Goal: Communication & Community: Ask a question

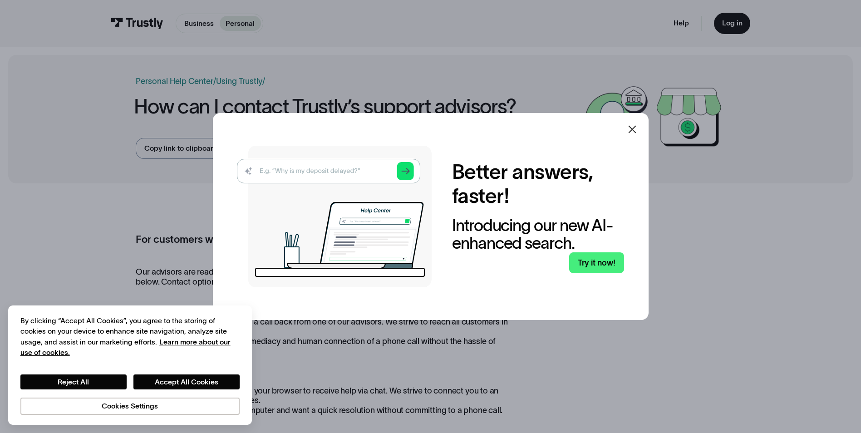
click at [634, 128] on icon at bounding box center [632, 129] width 11 height 11
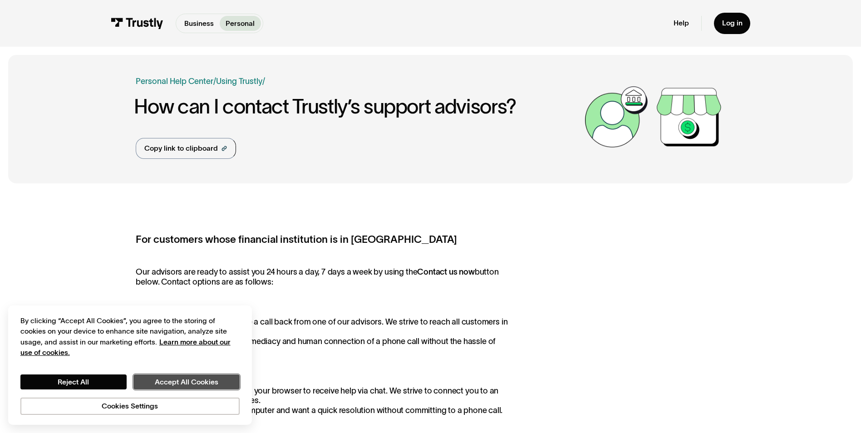
click at [162, 382] on button "Accept All Cookies" at bounding box center [186, 381] width 106 height 15
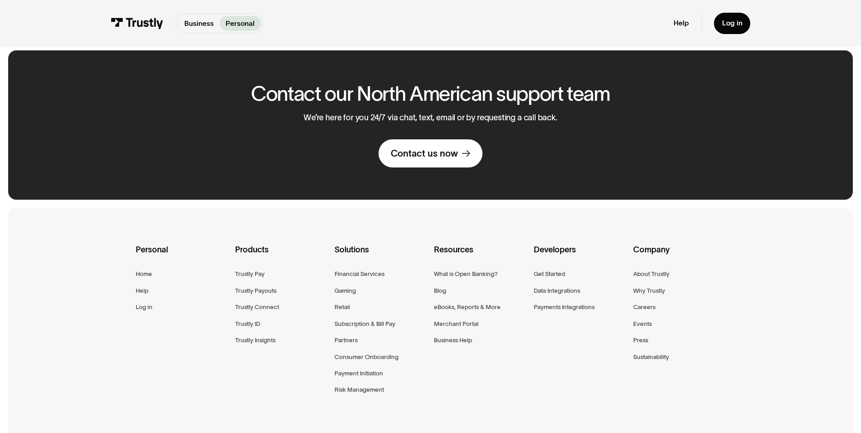
scroll to position [771, 0]
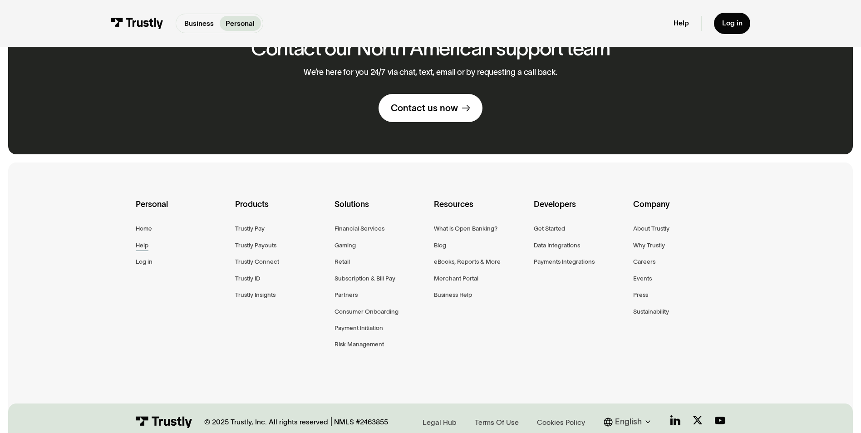
click at [142, 247] on div "Help" at bounding box center [142, 245] width 13 height 10
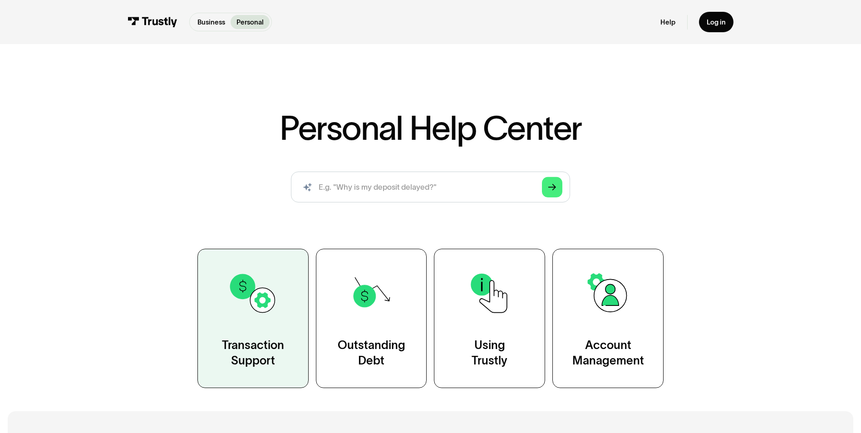
click at [276, 315] on img at bounding box center [253, 293] width 50 height 50
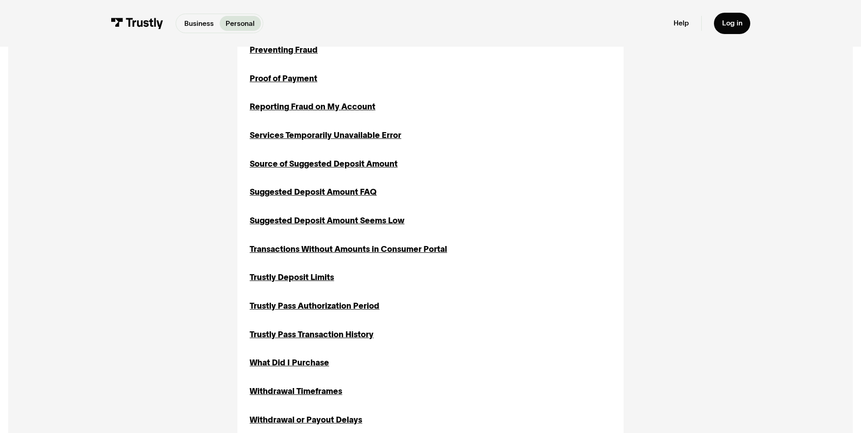
scroll to position [1271, 0]
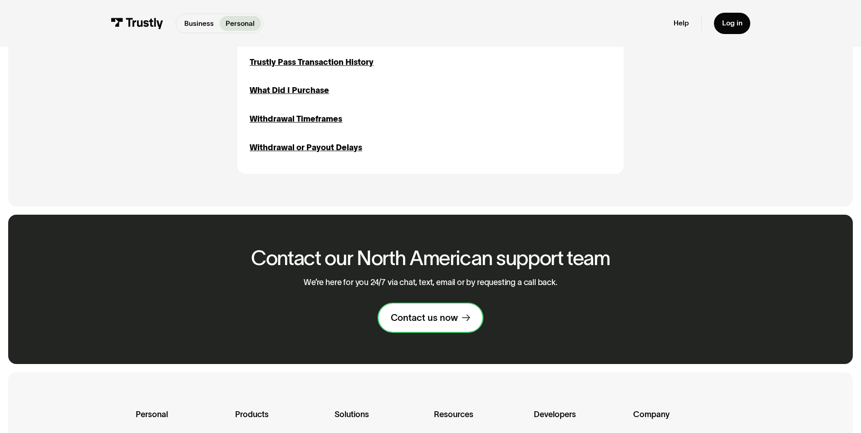
click at [437, 324] on div "Contact us now" at bounding box center [424, 318] width 67 height 12
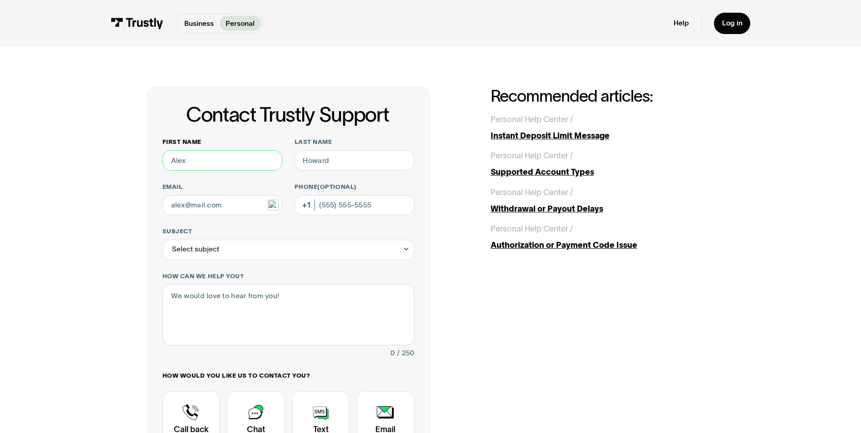
click at [218, 157] on input "First name" at bounding box center [222, 160] width 120 height 20
type input "[PERSON_NAME]"
type input "Hauler"
type input "[EMAIL_ADDRESS][DOMAIN_NAME]"
click at [389, 207] on input "Phone (Optional)" at bounding box center [354, 205] width 120 height 20
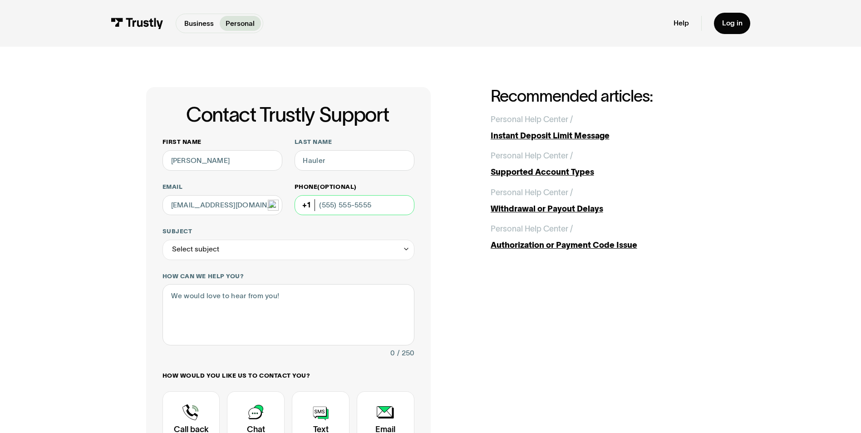
type input "(586) 863-7570"
click at [356, 249] on div "Select subject" at bounding box center [288, 250] width 252 height 20
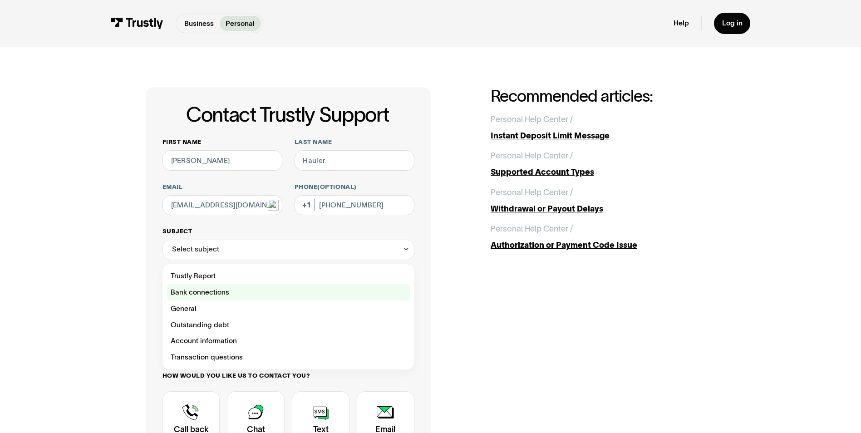
click at [240, 292] on div "Contact Trustly Support" at bounding box center [289, 292] width 244 height 16
type input "**********"
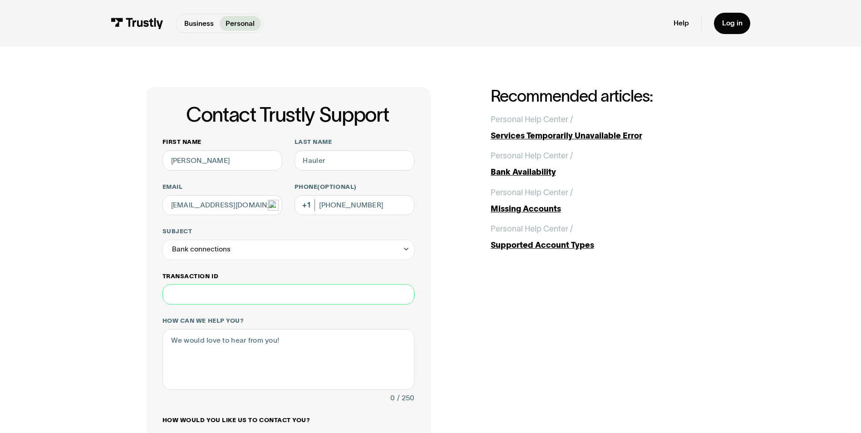
click at [242, 294] on input "Transaction ID" at bounding box center [288, 294] width 252 height 20
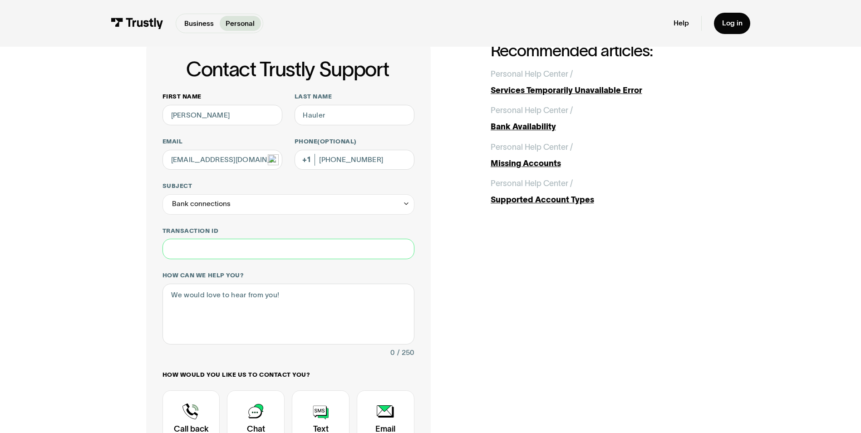
scroll to position [91, 0]
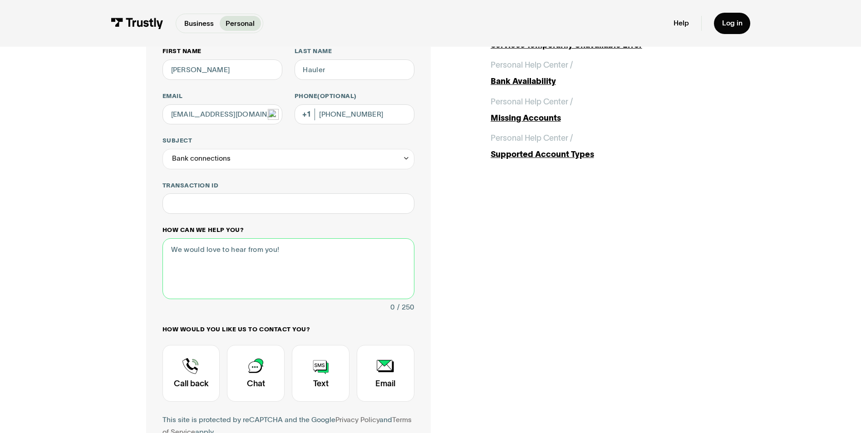
click at [317, 252] on textarea "How can we help you?" at bounding box center [288, 268] width 252 height 61
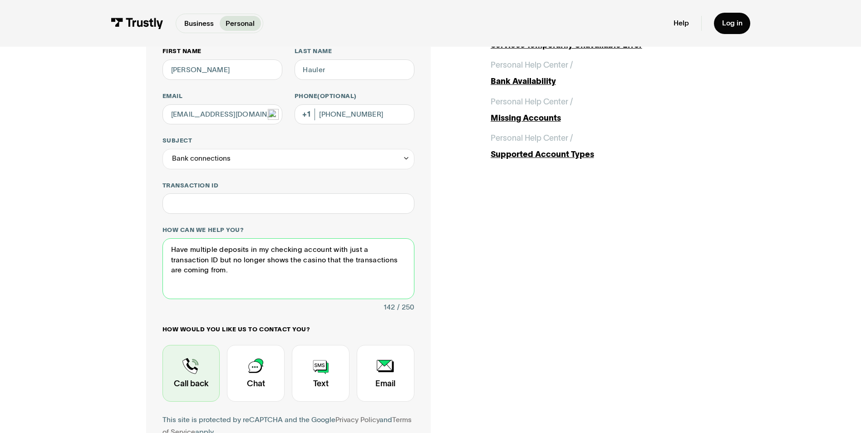
type textarea "Have multiple deposits in my checking account with just a transaction ID but no…"
click at [199, 387] on div "Contact Trustly Support" at bounding box center [191, 373] width 58 height 57
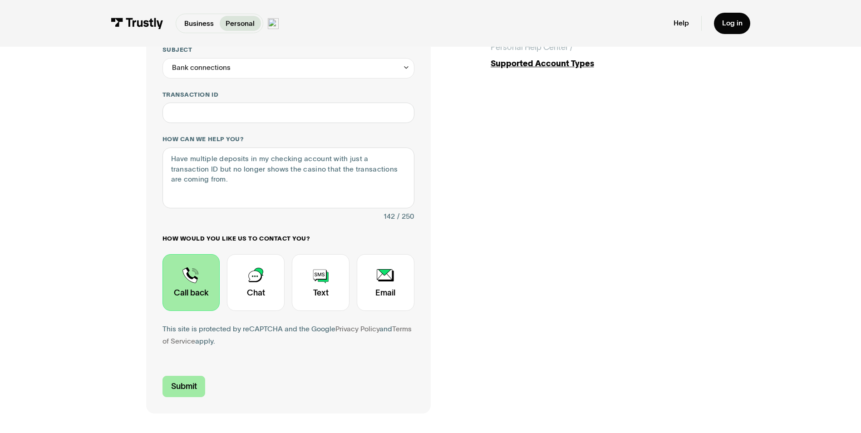
scroll to position [227, 0]
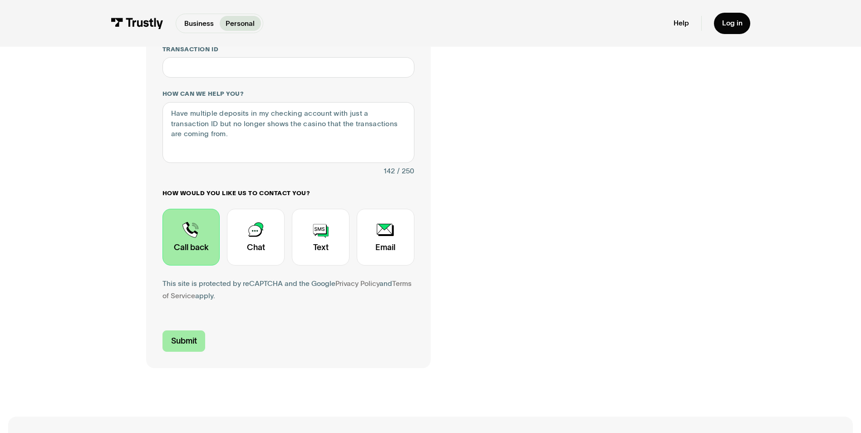
click at [179, 343] on input "Submit" at bounding box center [183, 340] width 43 height 21
type input "+15868637570"
